Goal: Information Seeking & Learning: Learn about a topic

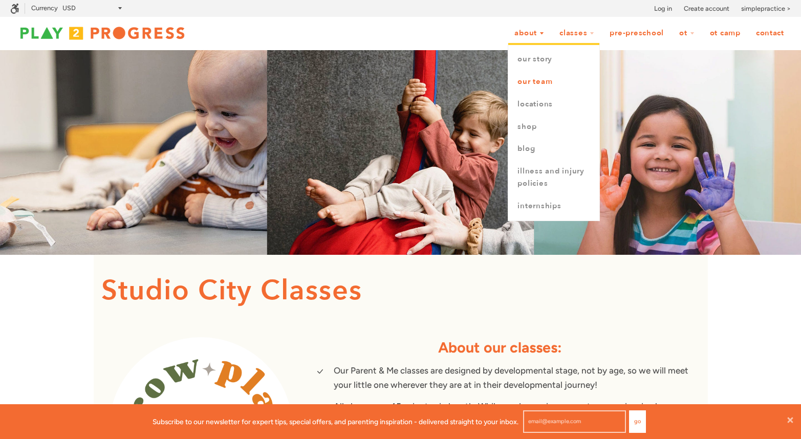
click at [543, 79] on link "Our Team" at bounding box center [553, 82] width 91 height 23
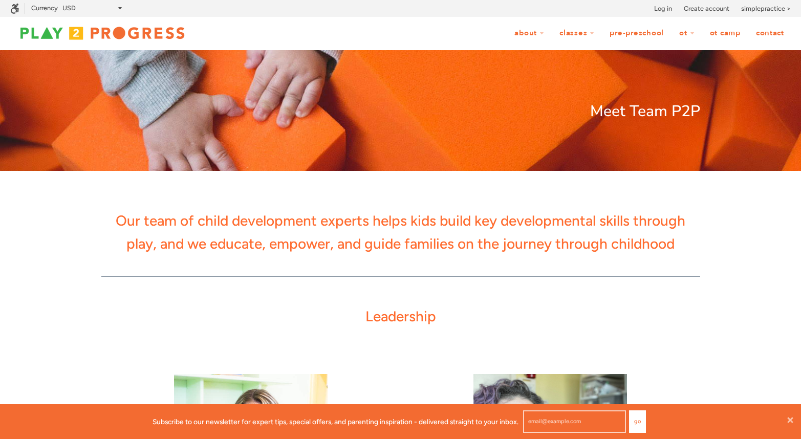
click at [637, 37] on link "Pre-Preschool" at bounding box center [637, 33] width 68 height 19
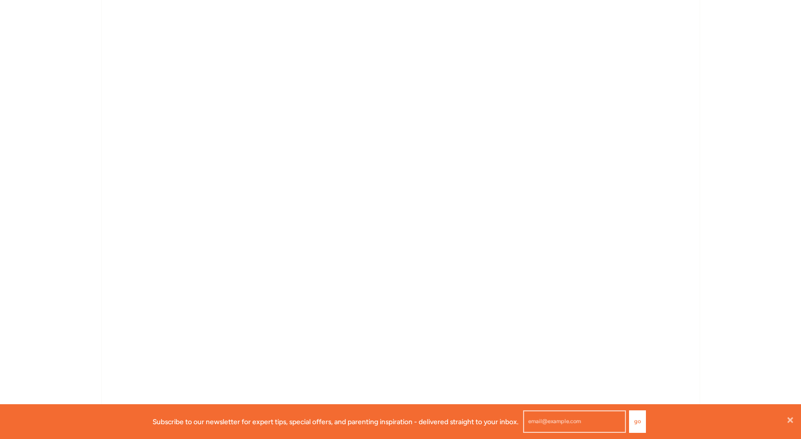
scroll to position [1939, 0]
